Goal: Task Accomplishment & Management: Manage account settings

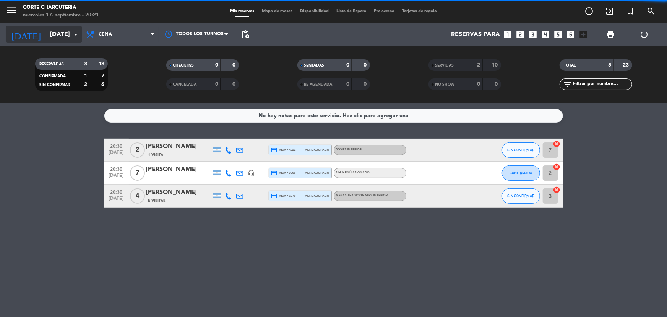
click at [62, 36] on input "[DATE]" at bounding box center [86, 34] width 81 height 15
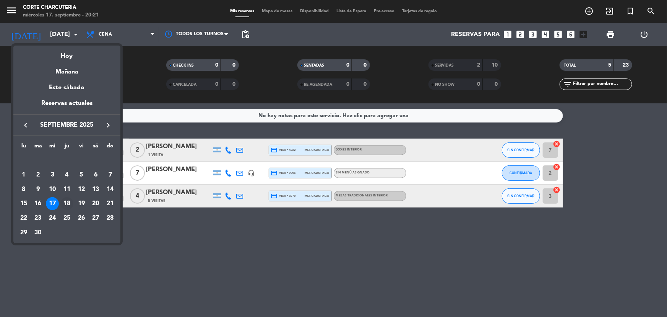
click at [64, 207] on div "18" at bounding box center [66, 203] width 13 height 13
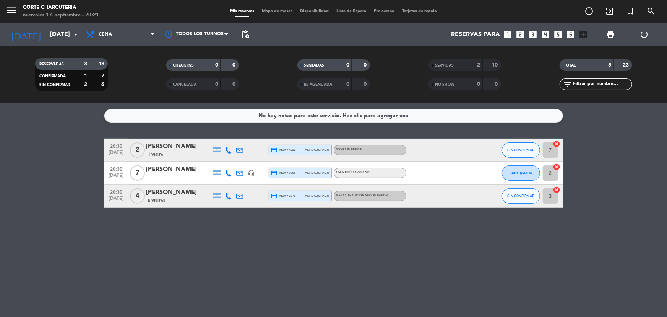
type input "[DEMOGRAPHIC_DATA][DATE]"
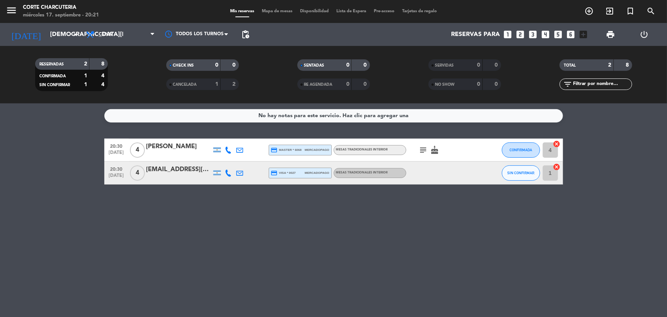
click at [558, 165] on icon "cancel" at bounding box center [557, 167] width 8 height 8
click at [553, 172] on icon "border_all" at bounding box center [551, 172] width 9 height 9
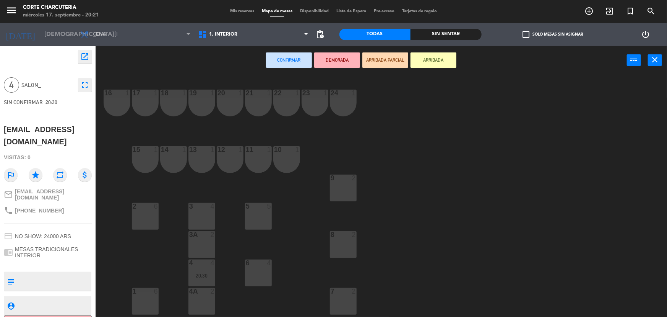
click at [260, 279] on div "6 4" at bounding box center [258, 272] width 27 height 27
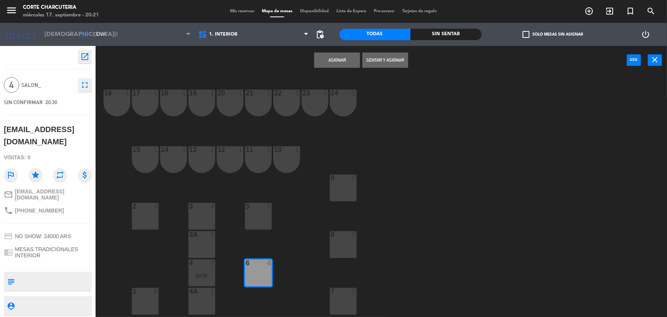
click at [339, 63] on button "Asignar" at bounding box center [337, 59] width 46 height 15
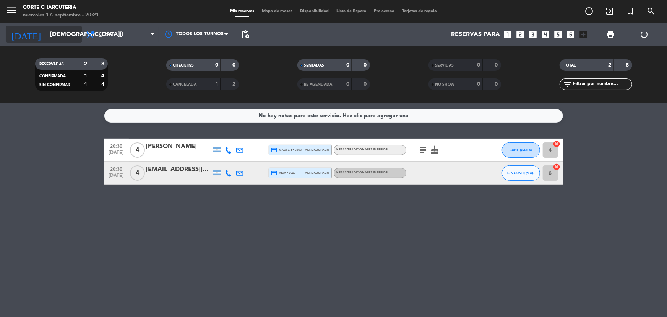
click at [66, 38] on input "[DEMOGRAPHIC_DATA][DATE]" at bounding box center [86, 34] width 81 height 15
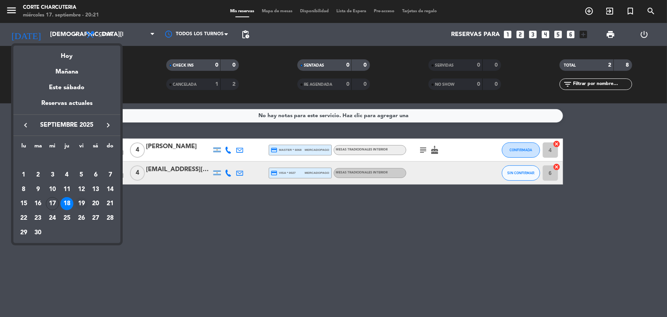
click at [78, 206] on div "19" at bounding box center [81, 203] width 13 height 13
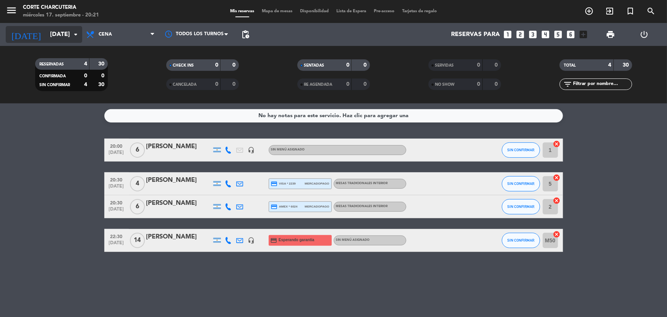
click at [50, 36] on input "[DATE]" at bounding box center [86, 34] width 81 height 15
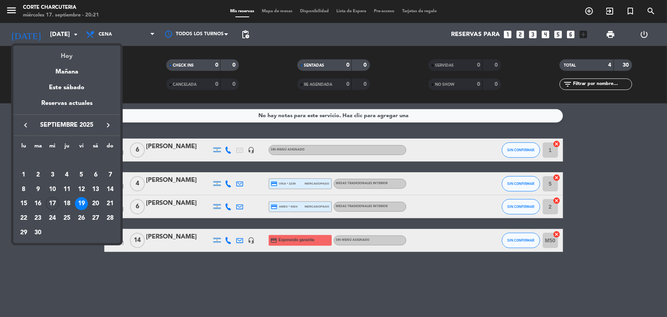
click at [56, 56] on div "Hoy" at bounding box center [66, 54] width 107 height 16
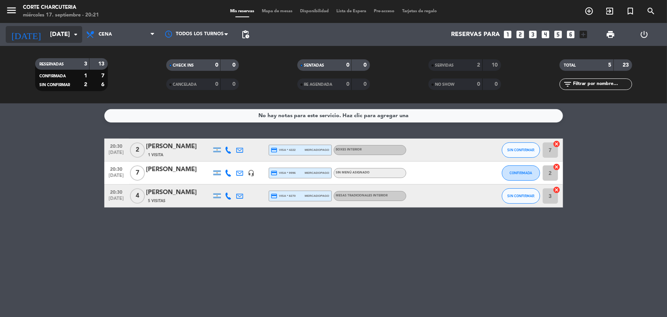
click at [75, 33] on icon "arrow_drop_down" at bounding box center [75, 34] width 9 height 9
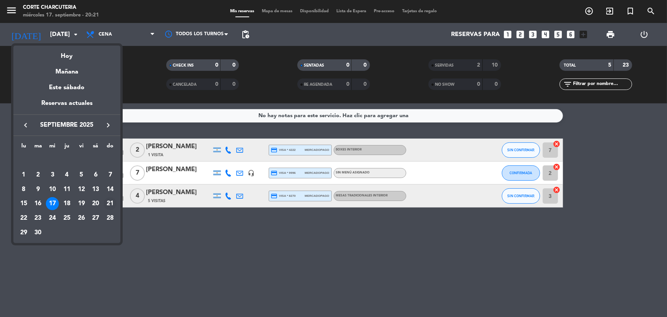
click at [114, 199] on div "21" at bounding box center [110, 203] width 13 height 13
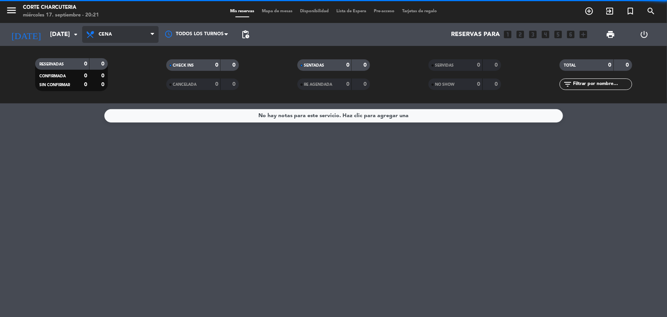
click at [120, 34] on span "Cena" at bounding box center [120, 34] width 77 height 17
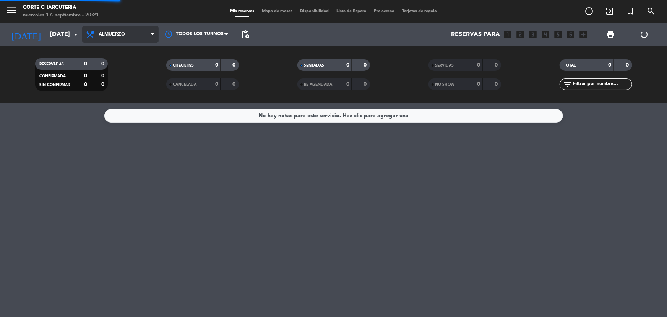
click at [121, 73] on div "menu Corte Charcuteria [DATE] 17. septiembre - 20:21 Mis reservas Mapa de mesas…" at bounding box center [333, 51] width 667 height 103
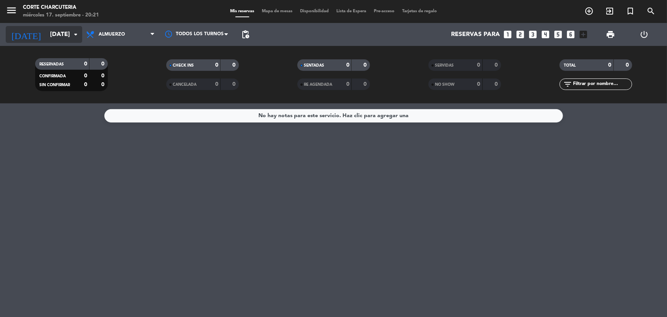
click at [65, 36] on input "[DATE]" at bounding box center [86, 34] width 81 height 15
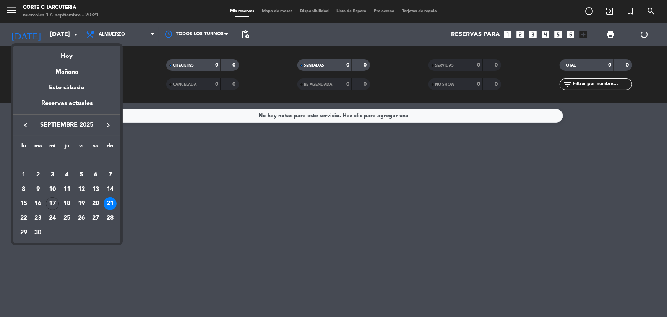
click at [99, 204] on div "20" at bounding box center [95, 203] width 13 height 13
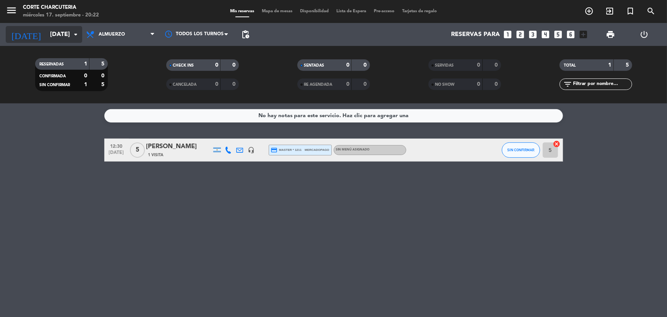
click at [54, 35] on input "[DATE]" at bounding box center [86, 34] width 81 height 15
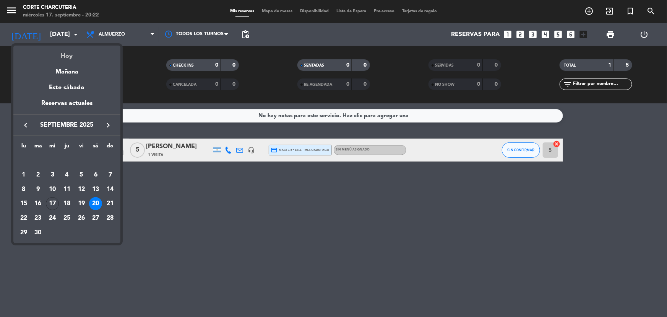
click at [62, 47] on div "Hoy" at bounding box center [66, 54] width 107 height 16
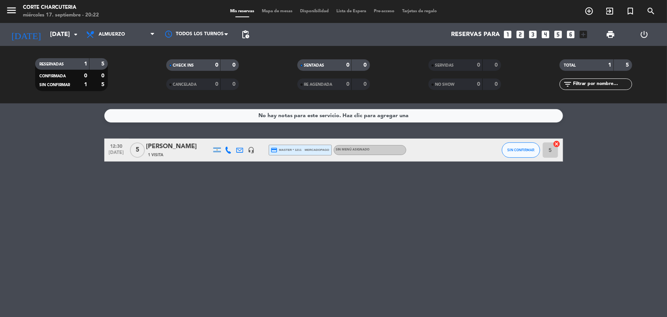
type input "[DATE]"
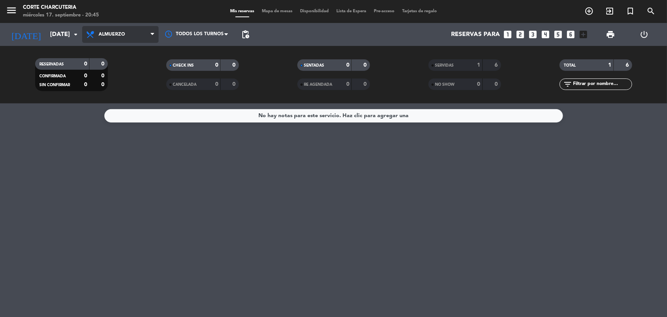
click at [127, 36] on span "Almuerzo" at bounding box center [120, 34] width 77 height 17
click at [120, 90] on div "menu Corte Charcuteria [DATE] 17. septiembre - 20:45 Mis reservas Mapa de mesas…" at bounding box center [333, 51] width 667 height 103
